Goal: Task Accomplishment & Management: Use online tool/utility

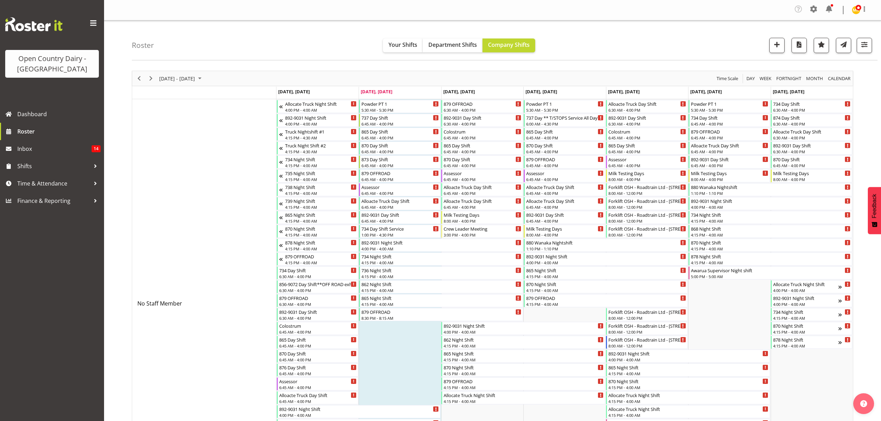
scroll to position [1943, 0]
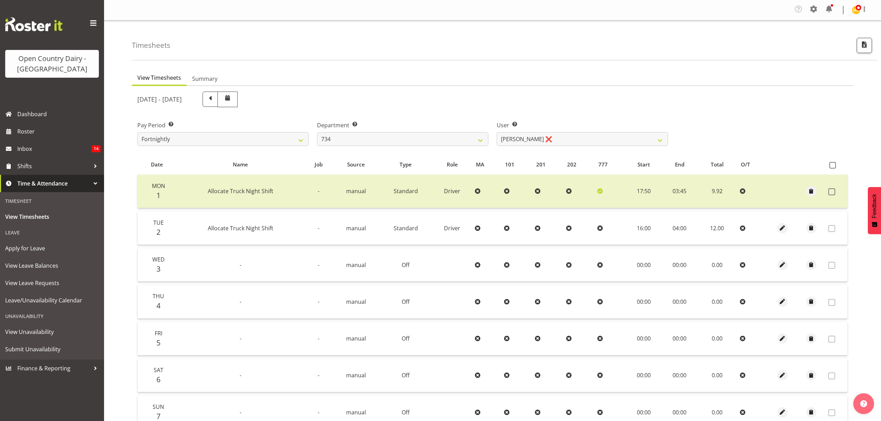
select select "11220"
click at [480, 142] on select "734 735 736 737 738 739 851 852 853 854 855 856 858 861 862 865 868 869 870 873" at bounding box center [402, 139] width 171 height 14
select select "696"
click at [317, 133] on select "734 735 736 737 738 739 851 852 853 854 855 856 858 861 862 865 868 869 870 873" at bounding box center [402, 139] width 171 height 14
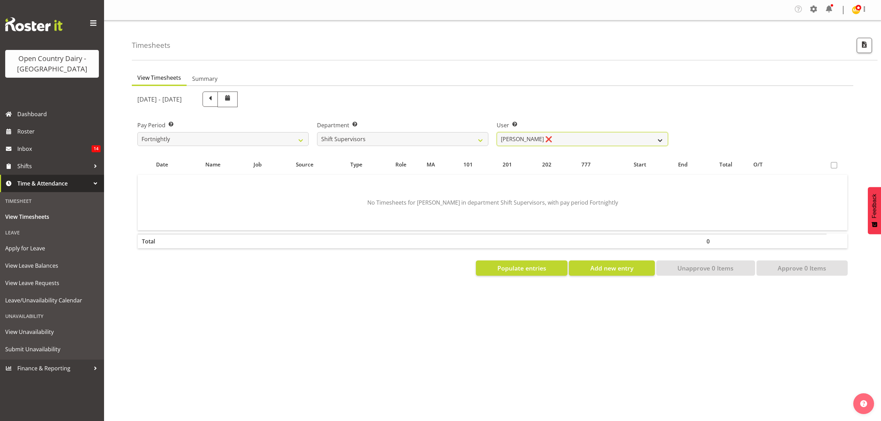
click at [560, 139] on select "Ethan Moore ❌ Laura Courtney ❌ Leonna Turner ❌ Michael Straith ❌ Vishal Vadador…" at bounding box center [582, 139] width 171 height 14
click at [497, 133] on select "Ethan Moore ❌ Laura Courtney ❌ Leonna Turner ❌ Michael Straith ❌ Vishal Vadador…" at bounding box center [582, 139] width 171 height 14
click at [0, 0] on div at bounding box center [0, 0] width 0 height 0
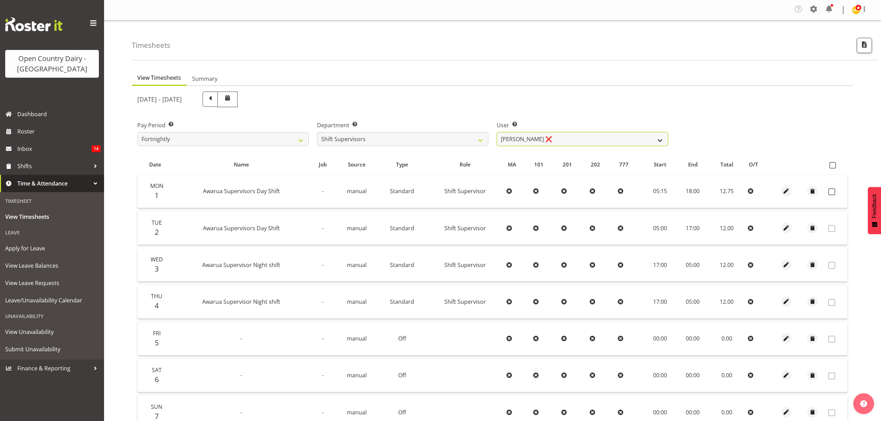
click at [660, 139] on select "Ethan Moore ❌ Laura Courtney ❌ Leonna Turner ❌ Michael Straith ❌ Vishal Vadador…" at bounding box center [582, 139] width 171 height 14
select select "7481"
click at [497, 133] on select "Ethan Moore ❌ Laura Courtney ❌ Leonna Turner ❌ Michael Straith ❌ Vishal Vadador…" at bounding box center [582, 139] width 171 height 14
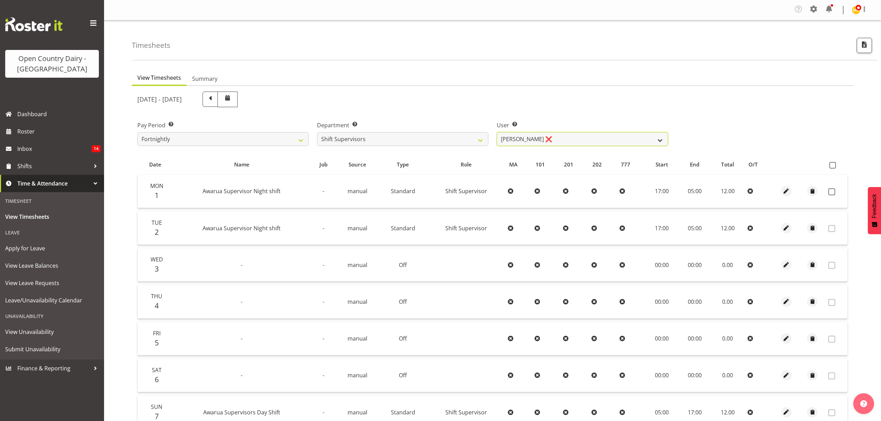
click at [659, 139] on select "Ethan Moore ❌ Laura Courtney ❌ Leonna Turner ❌ Michael Straith ❌ Vishal Vadador…" at bounding box center [582, 139] width 171 height 14
click at [478, 138] on select "734 735 736 737 738 739 851 852 853 854 855 856 858 861 862 865 868 869 870 873" at bounding box center [402, 139] width 171 height 14
select select "905"
click at [317, 133] on select "734 735 736 737 738 739 851 852 853 854 855 856 858 861 862 865 868 869 870 873" at bounding box center [402, 139] width 171 height 14
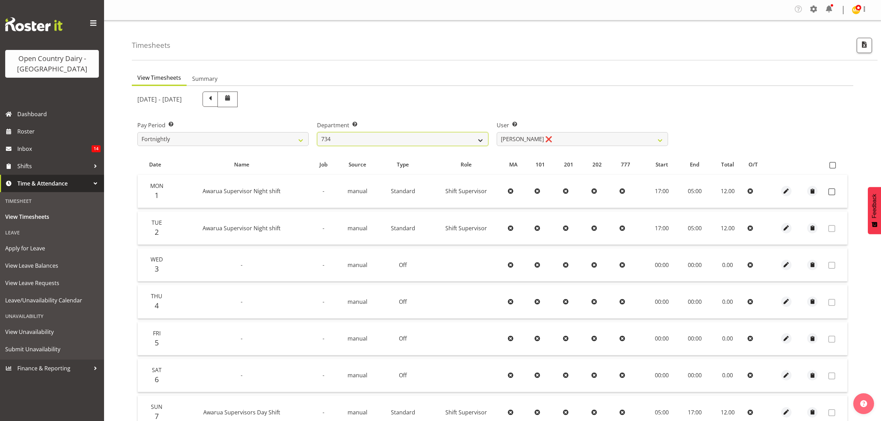
select select "11654"
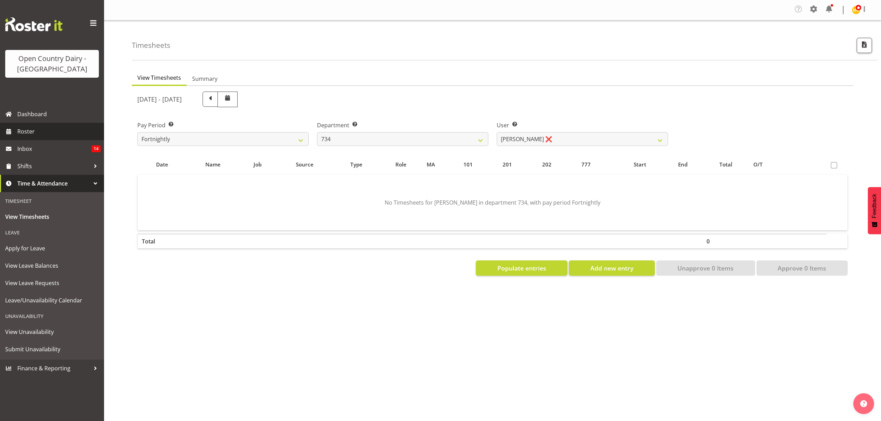
click at [25, 131] on span "Roster" at bounding box center [58, 131] width 83 height 10
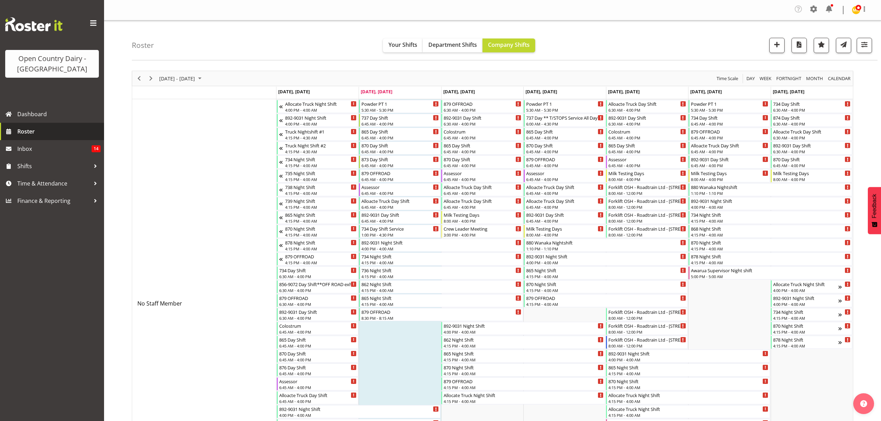
drag, startPoint x: 0, startPoint y: 0, endPoint x: 87, endPoint y: 113, distance: 142.2
click at [36, 124] on link "Roster" at bounding box center [52, 131] width 104 height 17
